Goal: Transaction & Acquisition: Purchase product/service

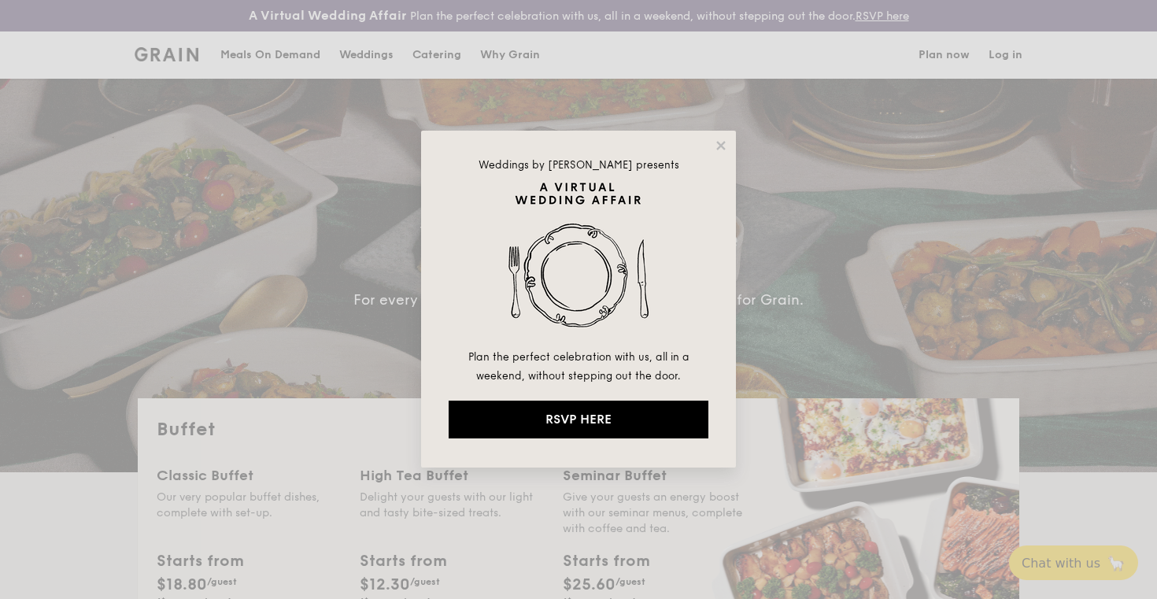
select select
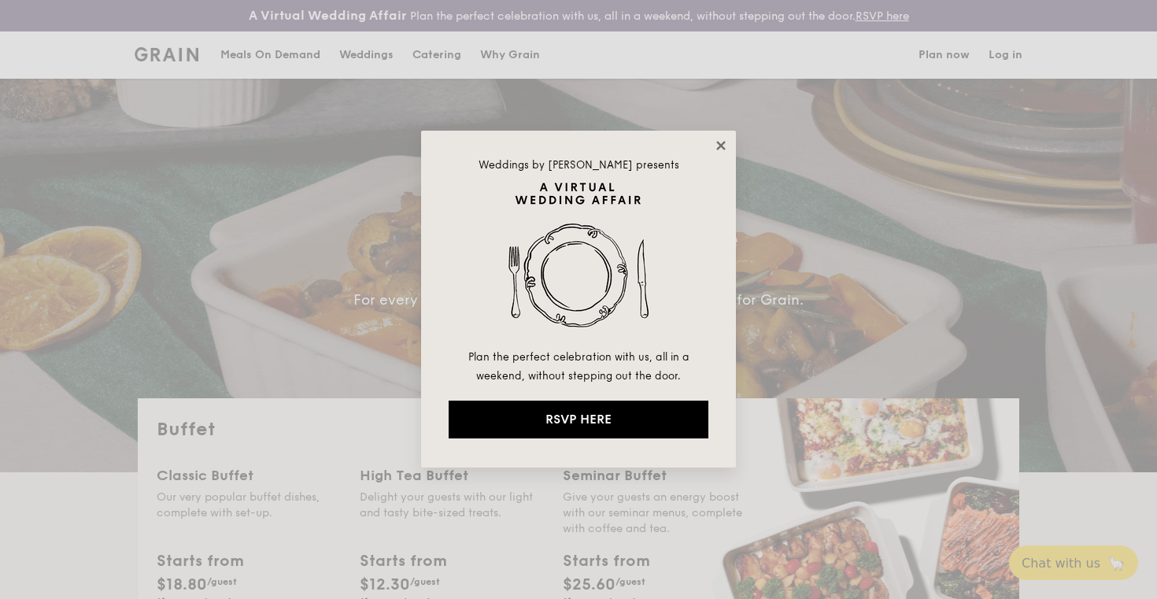
click at [722, 145] on icon at bounding box center [720, 145] width 9 height 9
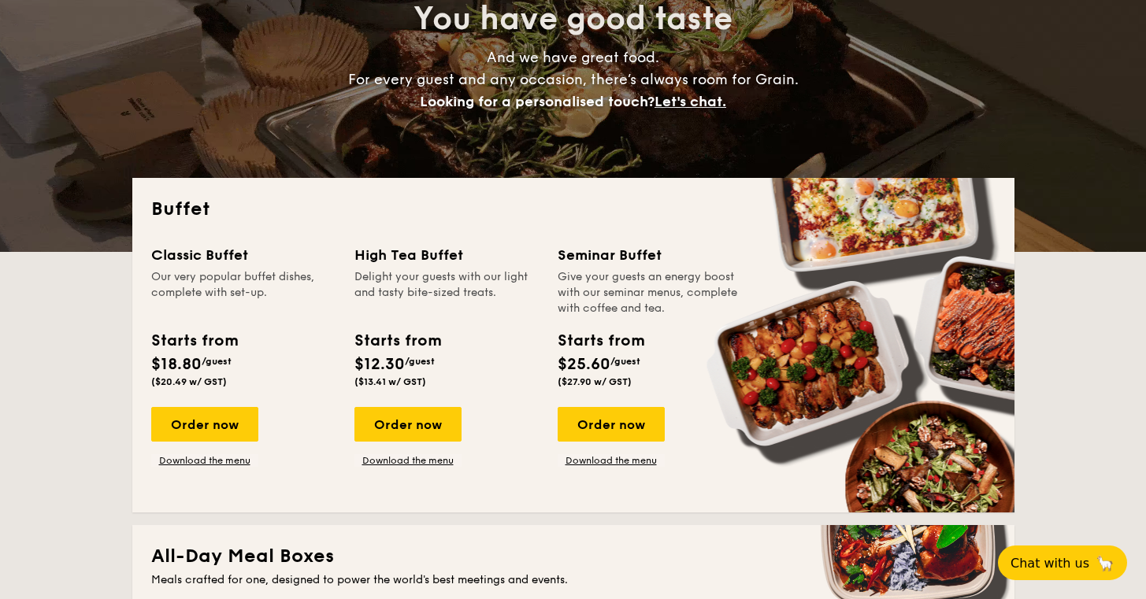
scroll to position [227, 0]
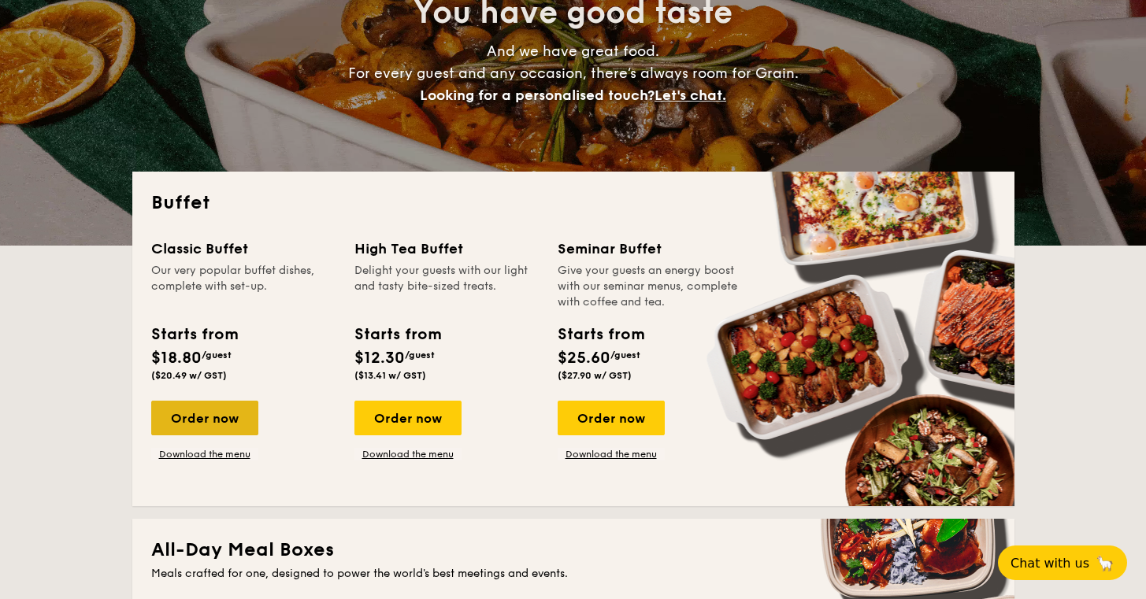
click at [214, 423] on div "Order now" at bounding box center [204, 418] width 107 height 35
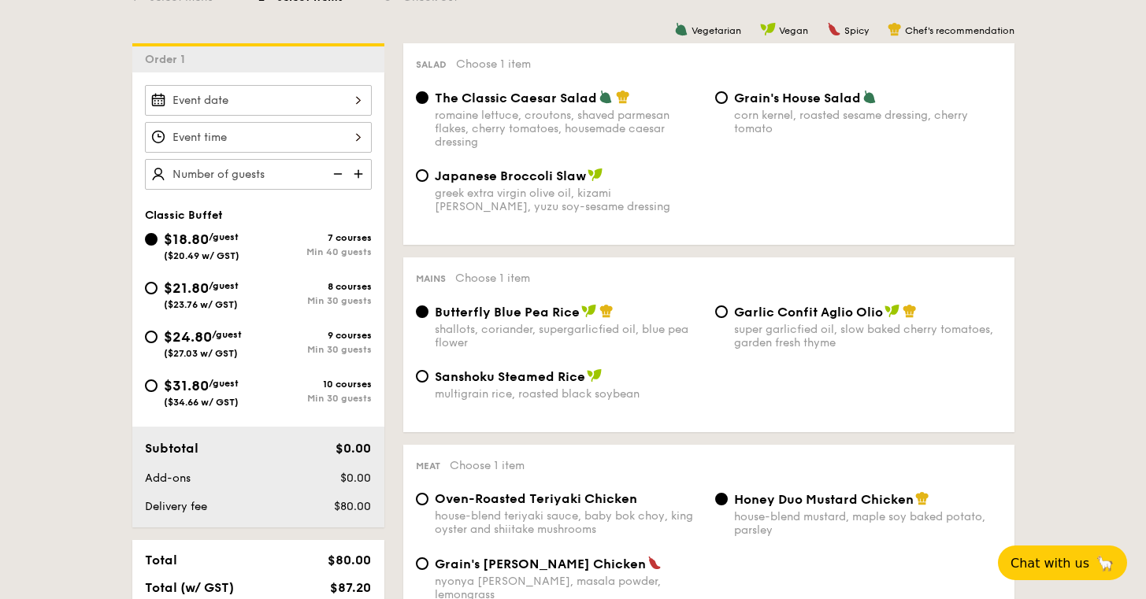
scroll to position [494, 0]
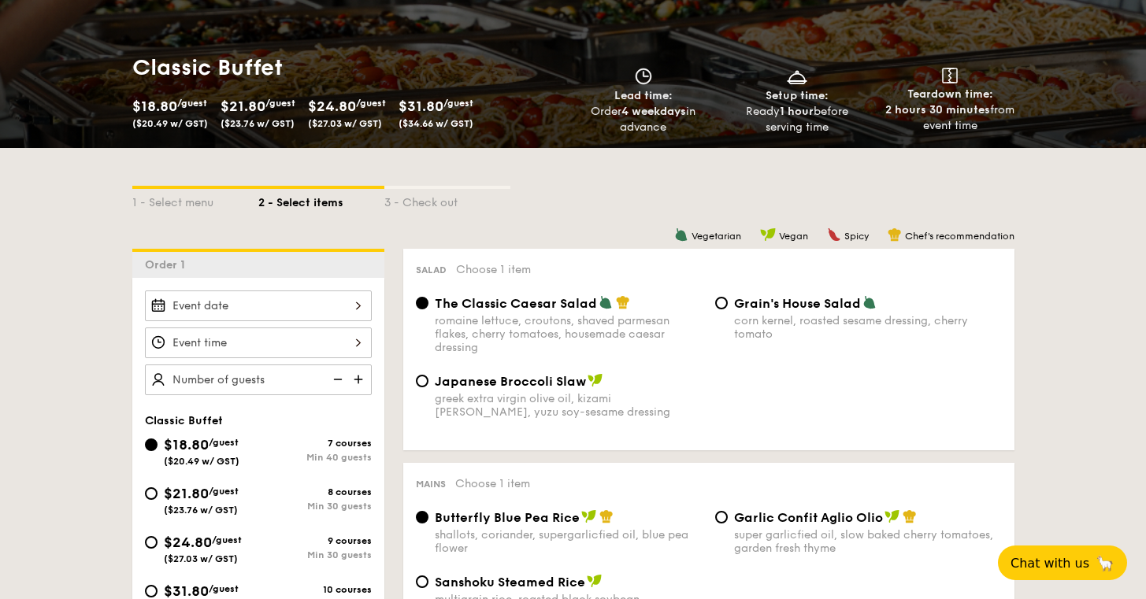
select select
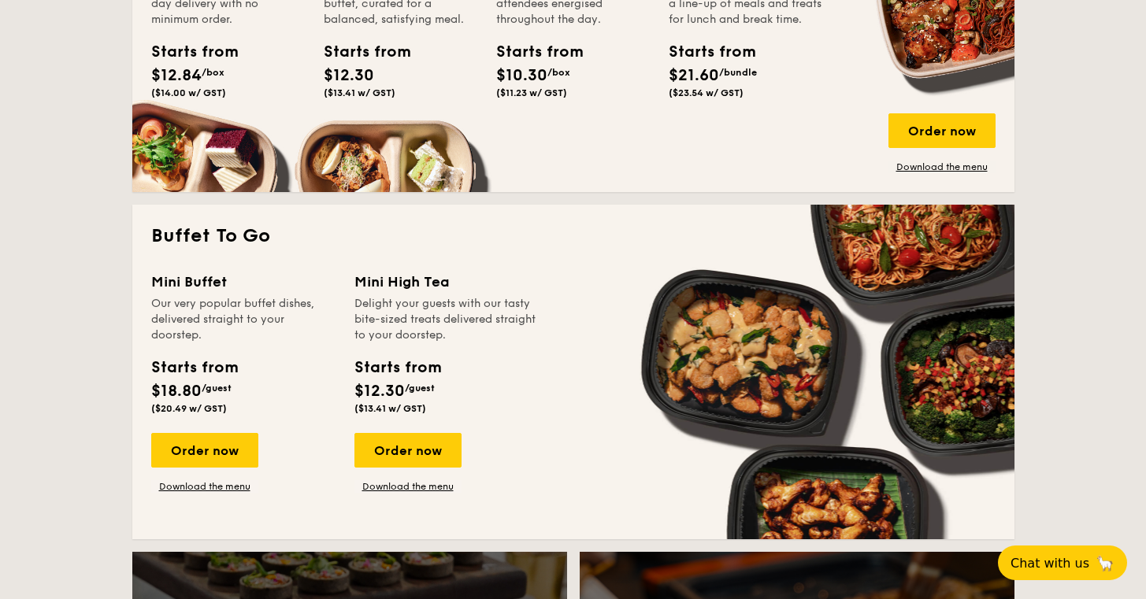
scroll to position [921, 0]
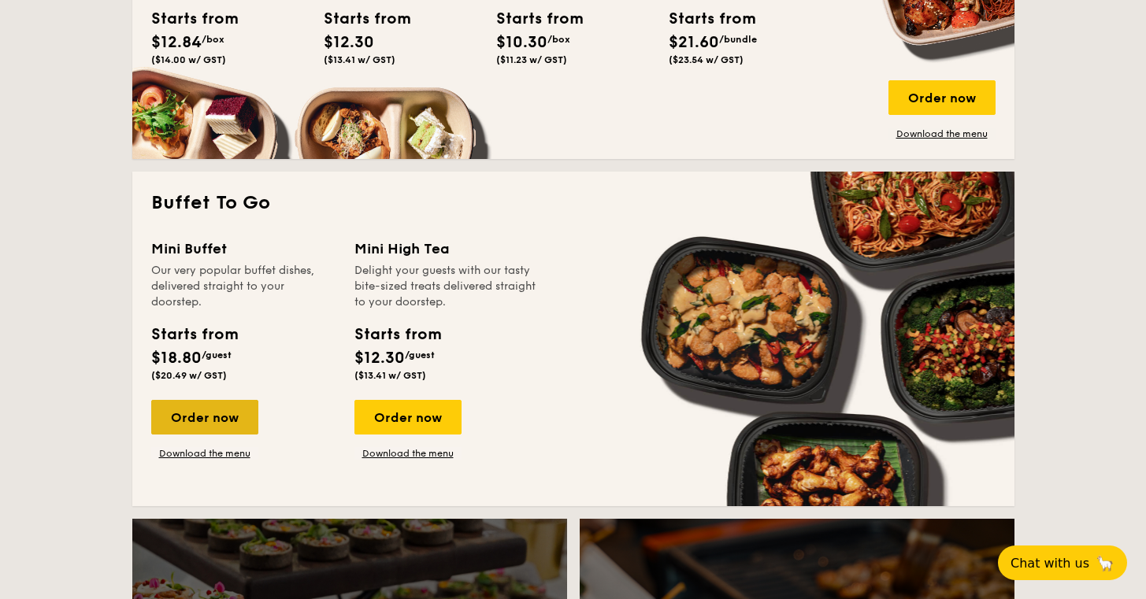
click at [229, 413] on div "Order now" at bounding box center [204, 417] width 107 height 35
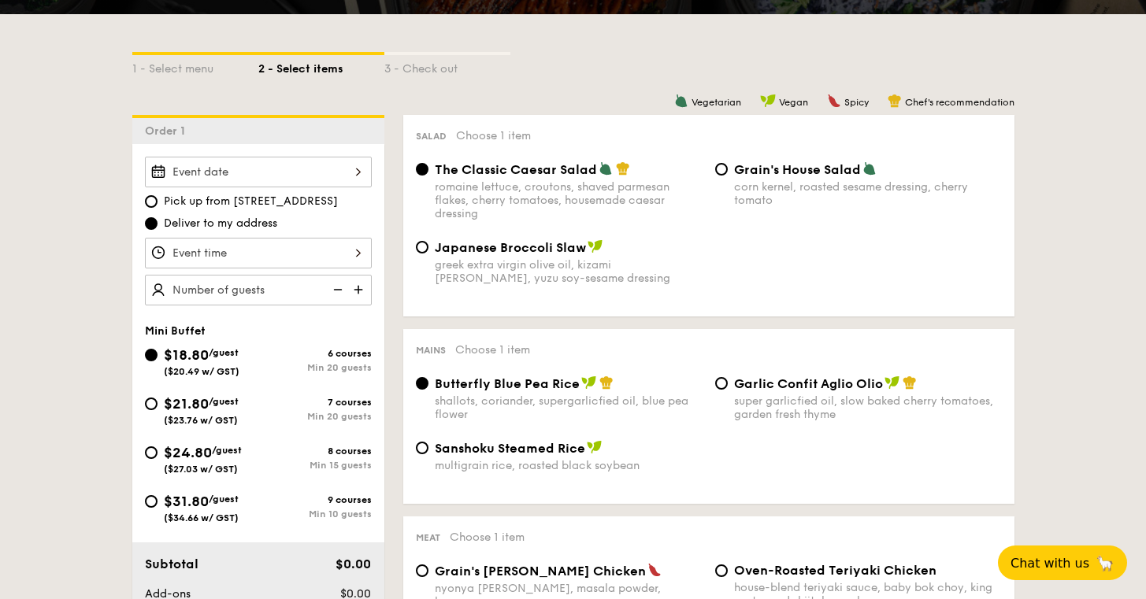
scroll to position [381, 0]
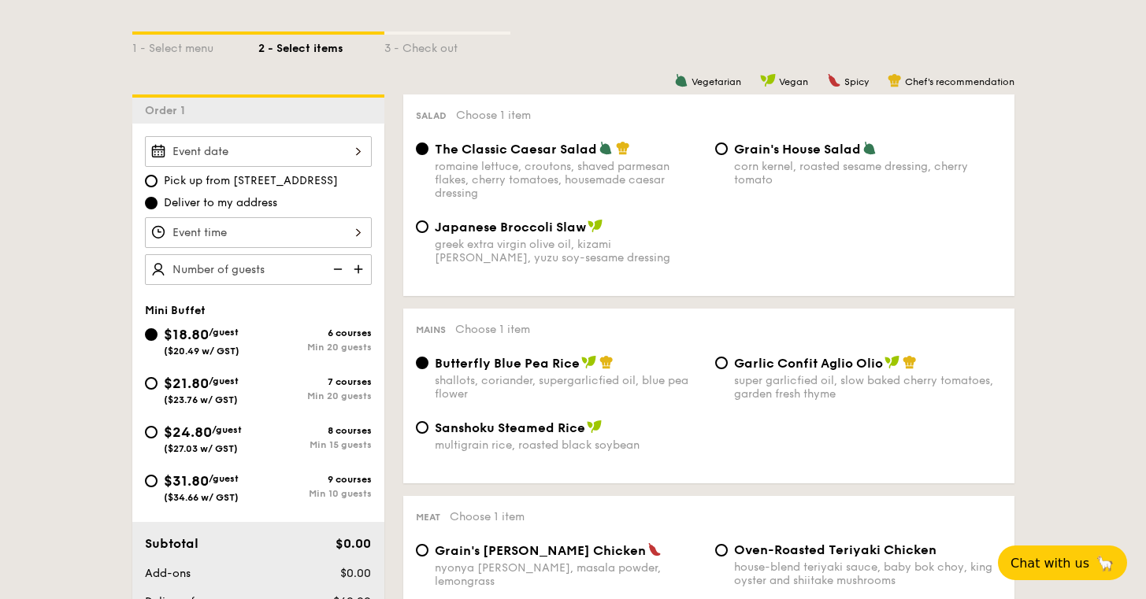
click at [288, 393] on div "Min 20 guests" at bounding box center [314, 396] width 113 height 11
click at [157, 390] on input "$21.80 /guest ($23.76 w/ GST) 7 courses Min 20 guests" at bounding box center [151, 383] width 13 height 13
radio input "true"
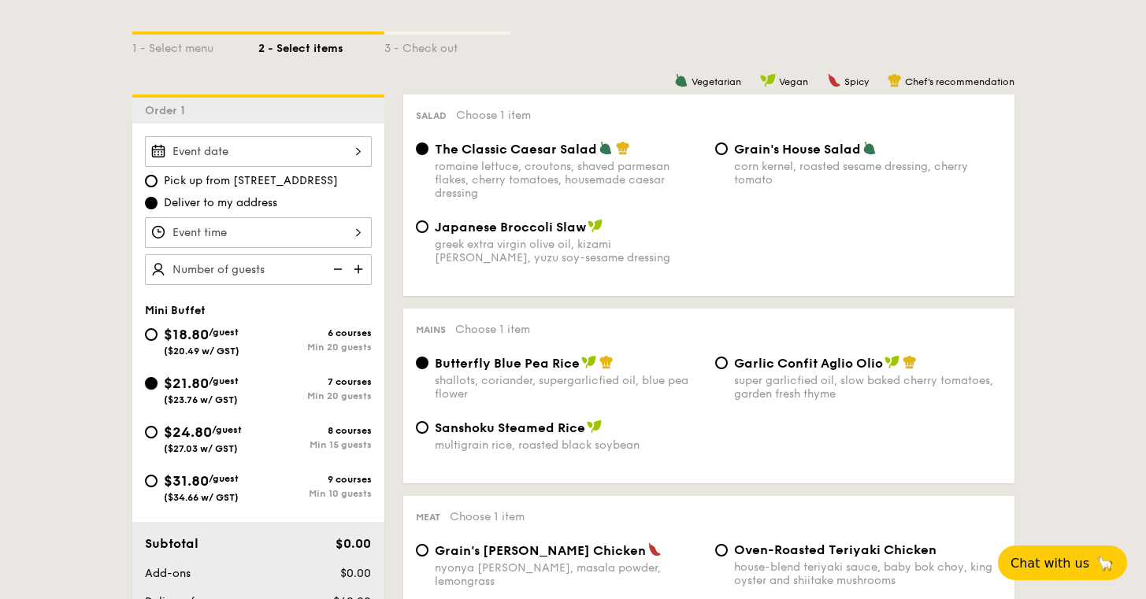
radio input "false"
radio input "true"
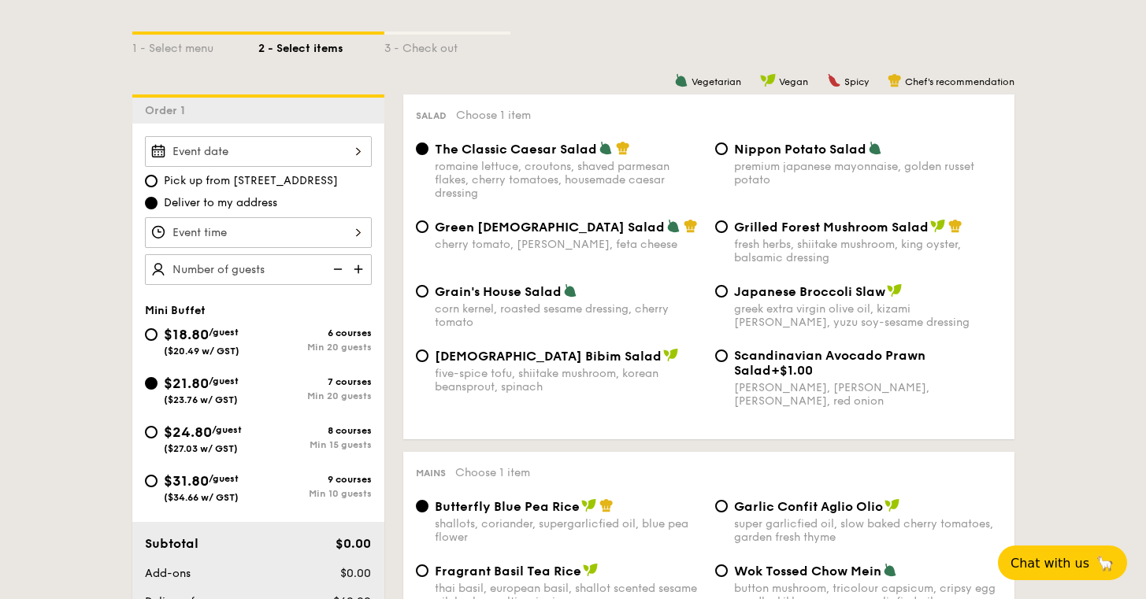
drag, startPoint x: 305, startPoint y: 403, endPoint x: 351, endPoint y: 397, distance: 46.1
click at [351, 397] on div "$21.80 /guest ($23.76 w/ GST) 7 courses Min 20 guests" at bounding box center [258, 388] width 227 height 33
click at [338, 402] on div "Min 20 guests" at bounding box center [314, 396] width 113 height 11
click at [157, 390] on input "$21.80 /guest ($23.76 w/ GST) 7 courses Min 20 guests" at bounding box center [151, 383] width 13 height 13
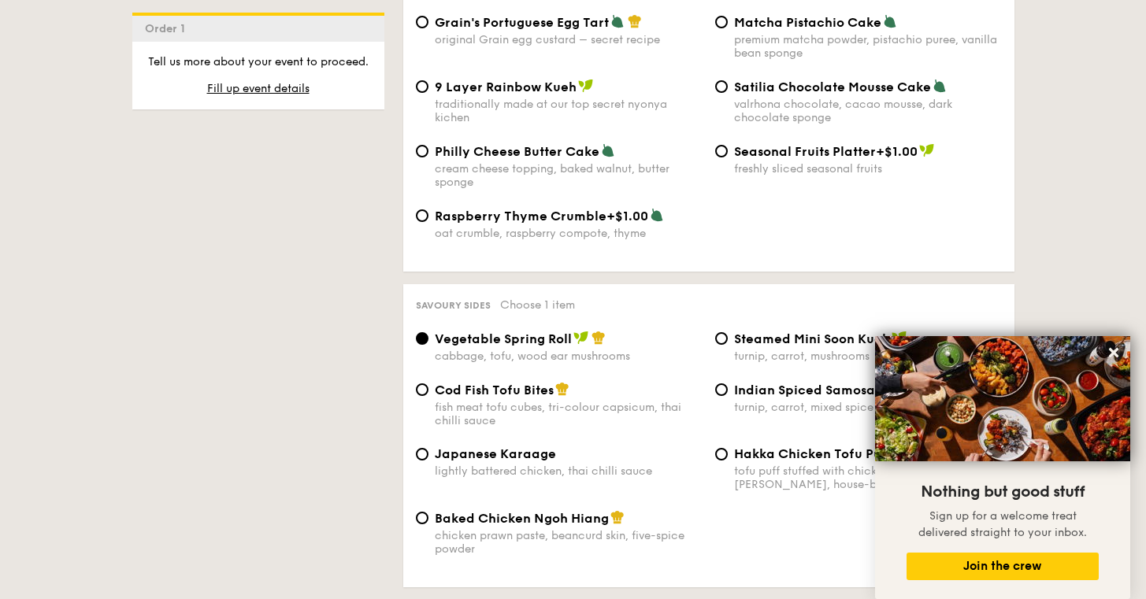
scroll to position [2505, 0]
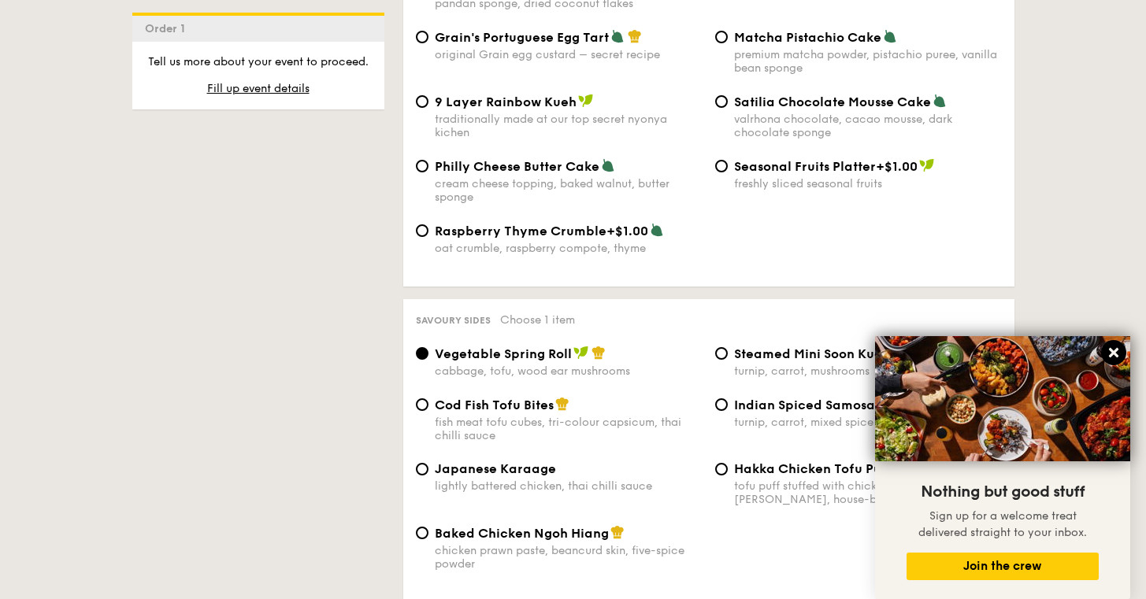
click at [1113, 354] on icon at bounding box center [1113, 352] width 9 height 9
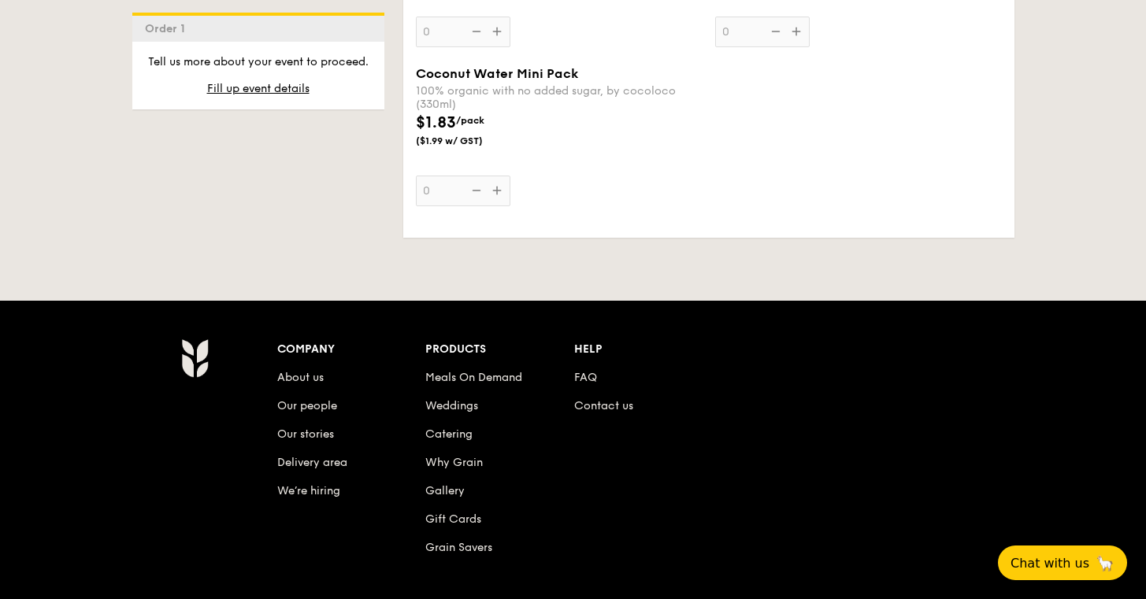
scroll to position [4732, 0]
